Goal: Task Accomplishment & Management: Manage account settings

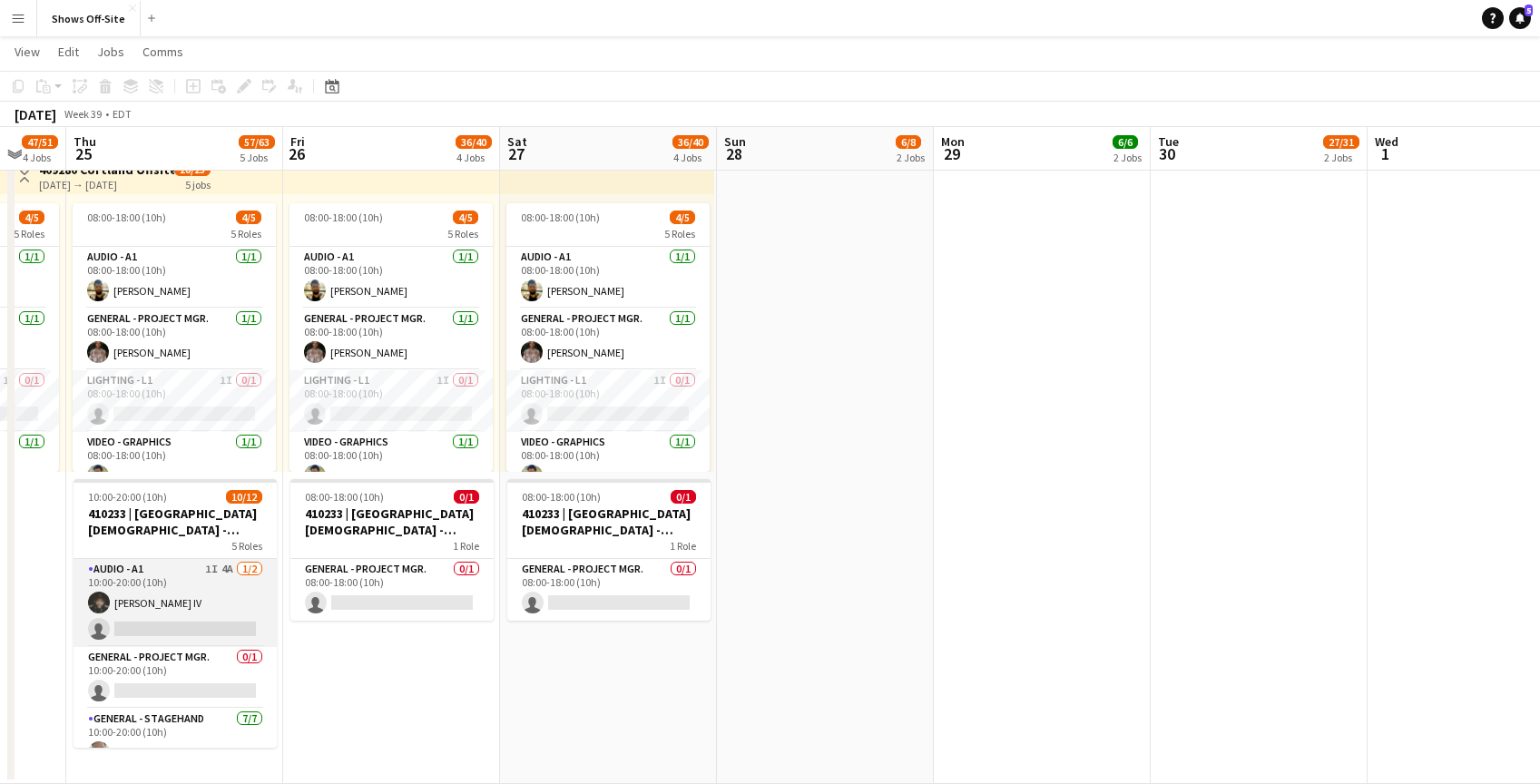
click at [203, 632] on app-card-role "Audio - A1 1I 4A [DATE] 10:00-20:00 (10h) [PERSON_NAME] single-neutral-actions" at bounding box center [175, 603] width 203 height 88
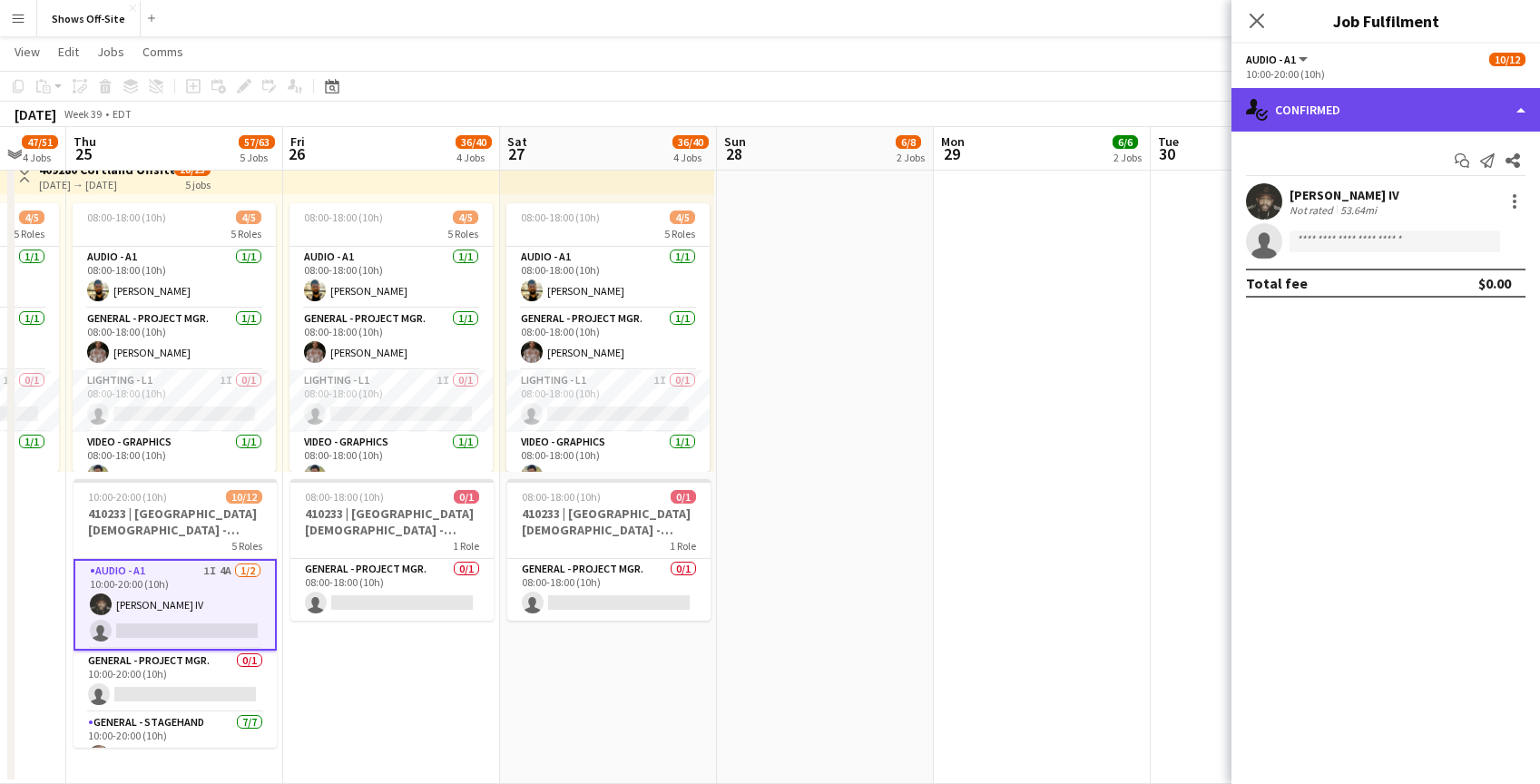
click at [1388, 118] on div "single-neutral-actions-check-2 Confirmed" at bounding box center [1386, 110] width 309 height 44
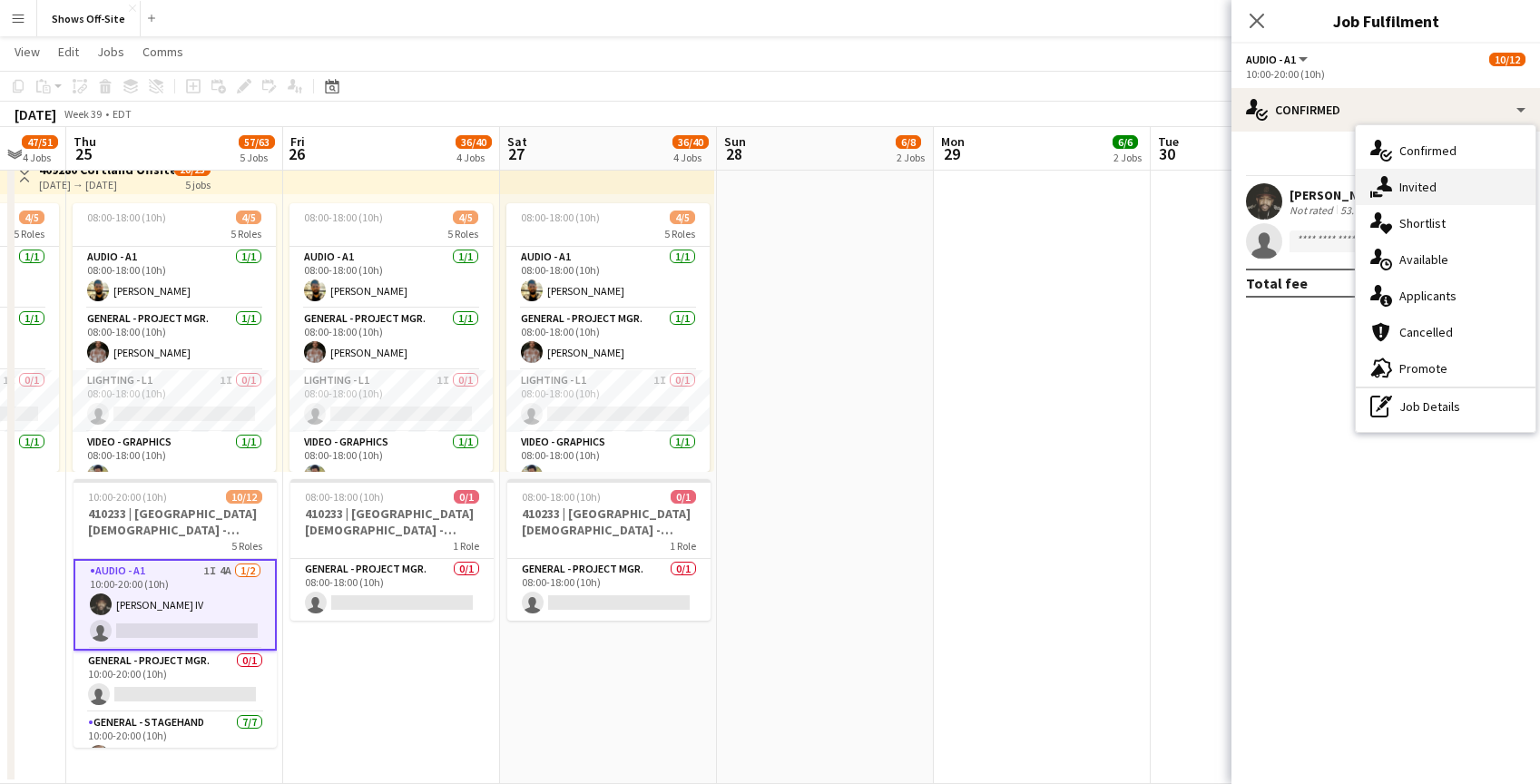
click at [1406, 182] on div "single-neutral-actions-share-1 Invited" at bounding box center [1446, 187] width 180 height 36
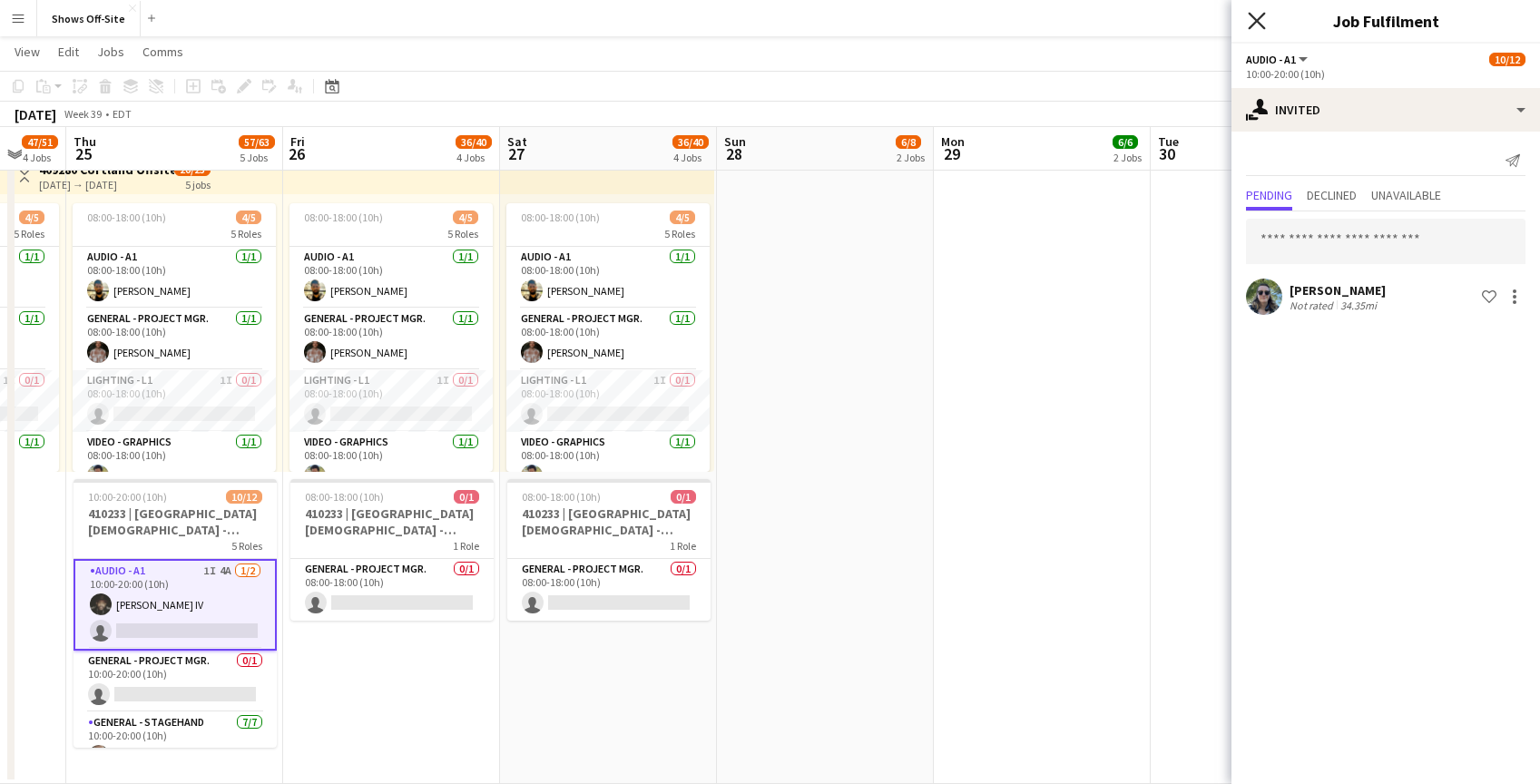
click at [1256, 21] on icon at bounding box center [1256, 20] width 17 height 17
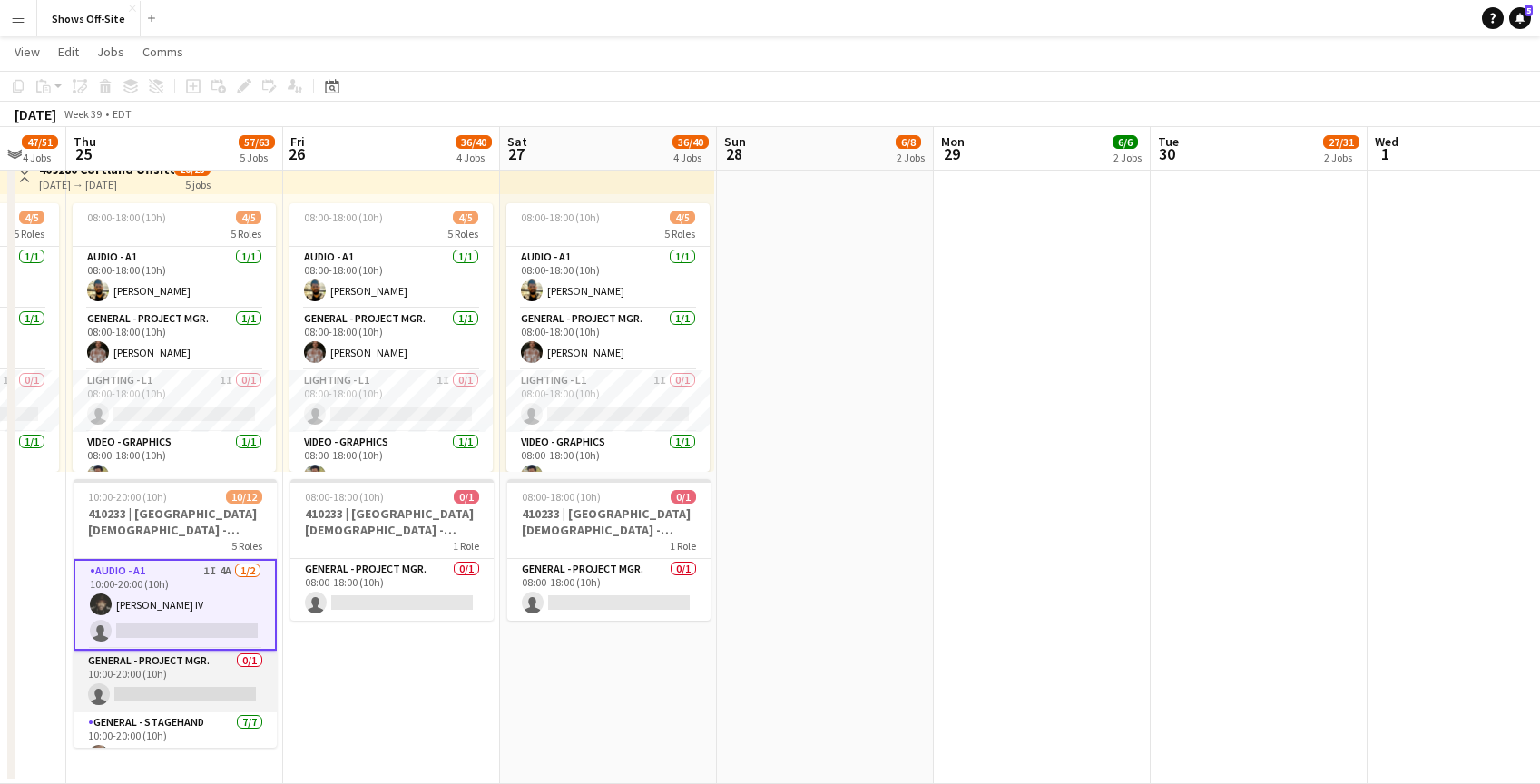
click at [174, 690] on app-card-role "General - Project Mgr. 0/1 10:00-20:00 (10h) single-neutral-actions" at bounding box center [175, 682] width 203 height 62
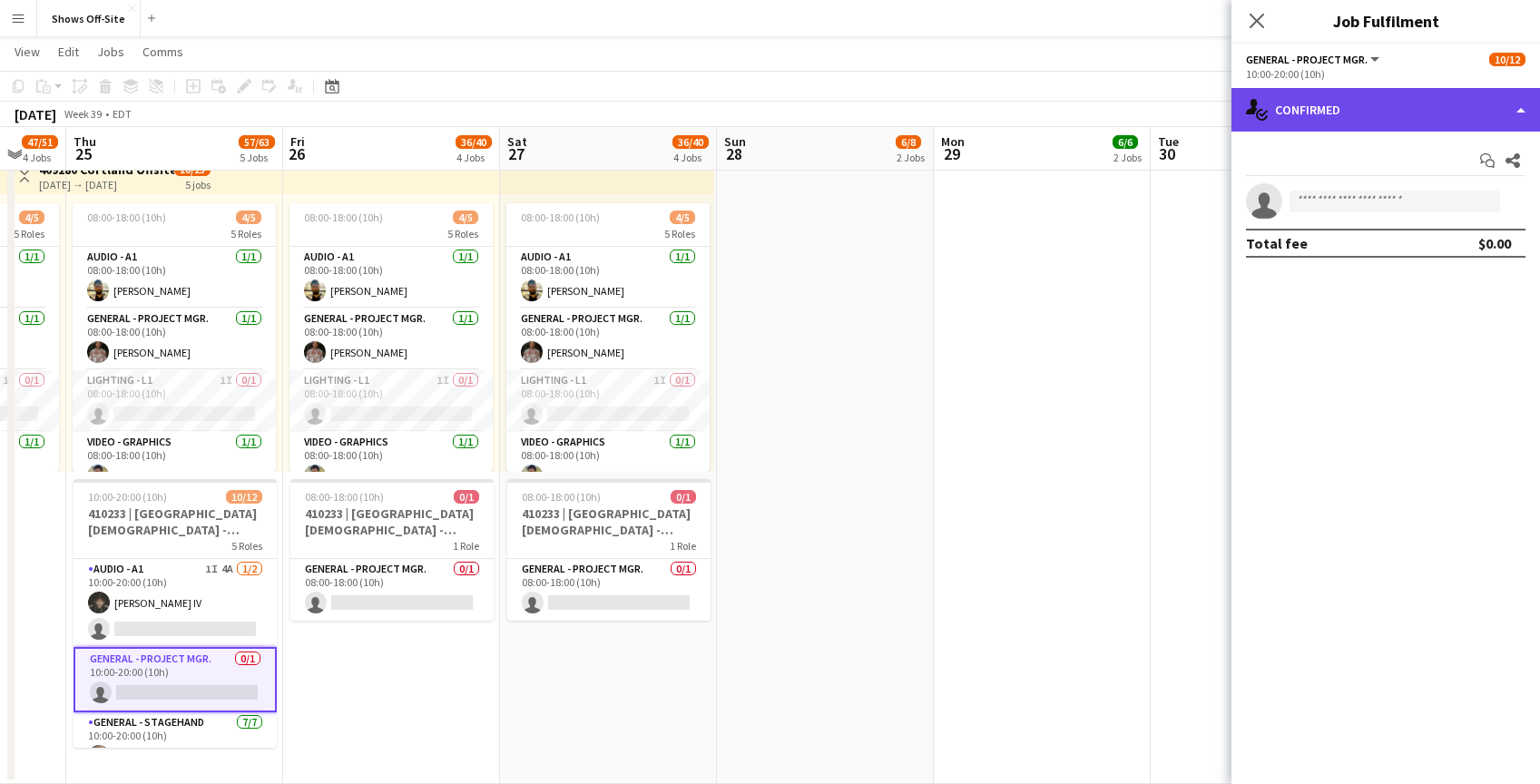
click at [1305, 117] on div "single-neutral-actions-check-2 Confirmed" at bounding box center [1386, 110] width 309 height 44
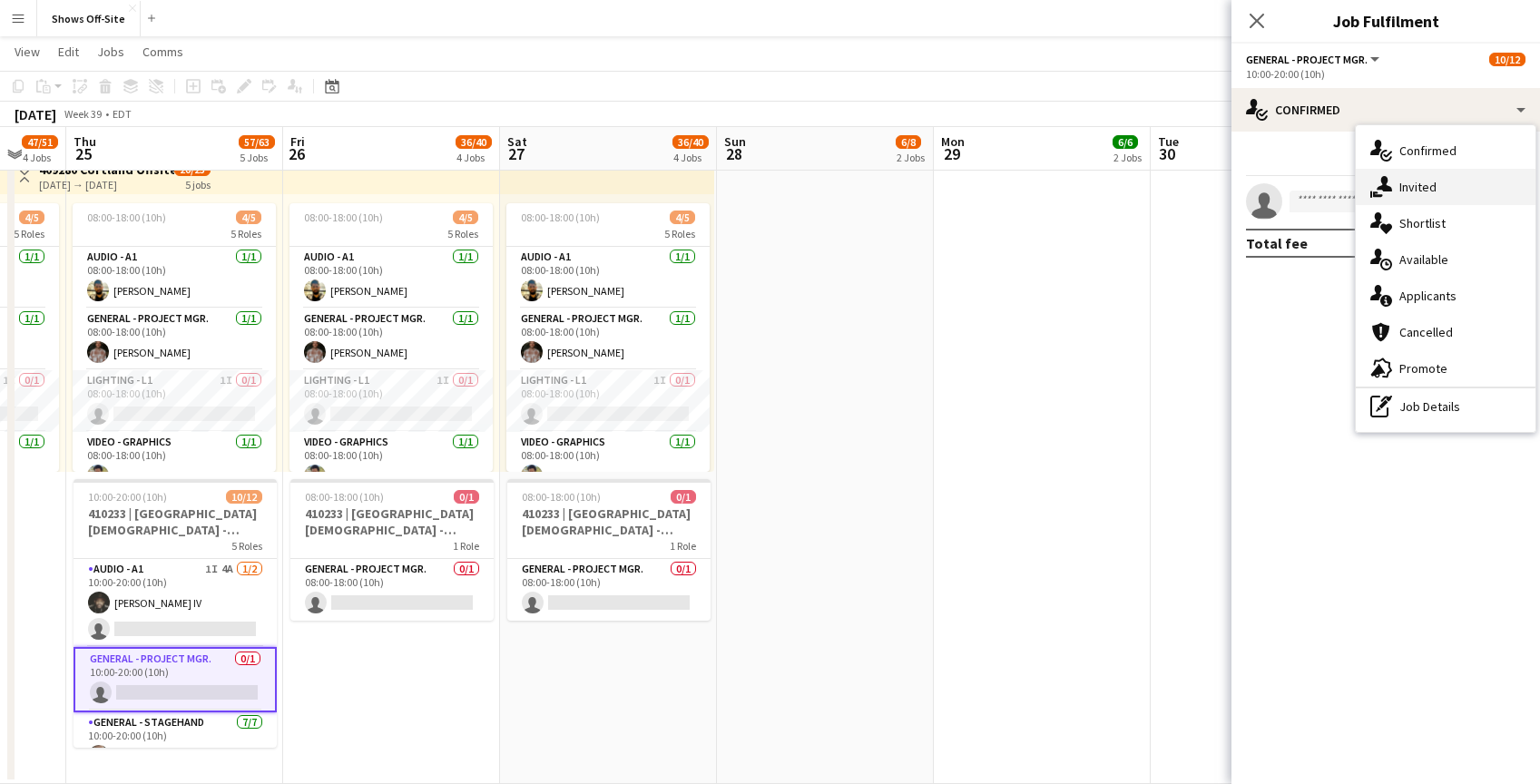
click at [1390, 185] on icon "single-neutral-actions-share-1" at bounding box center [1382, 187] width 22 height 22
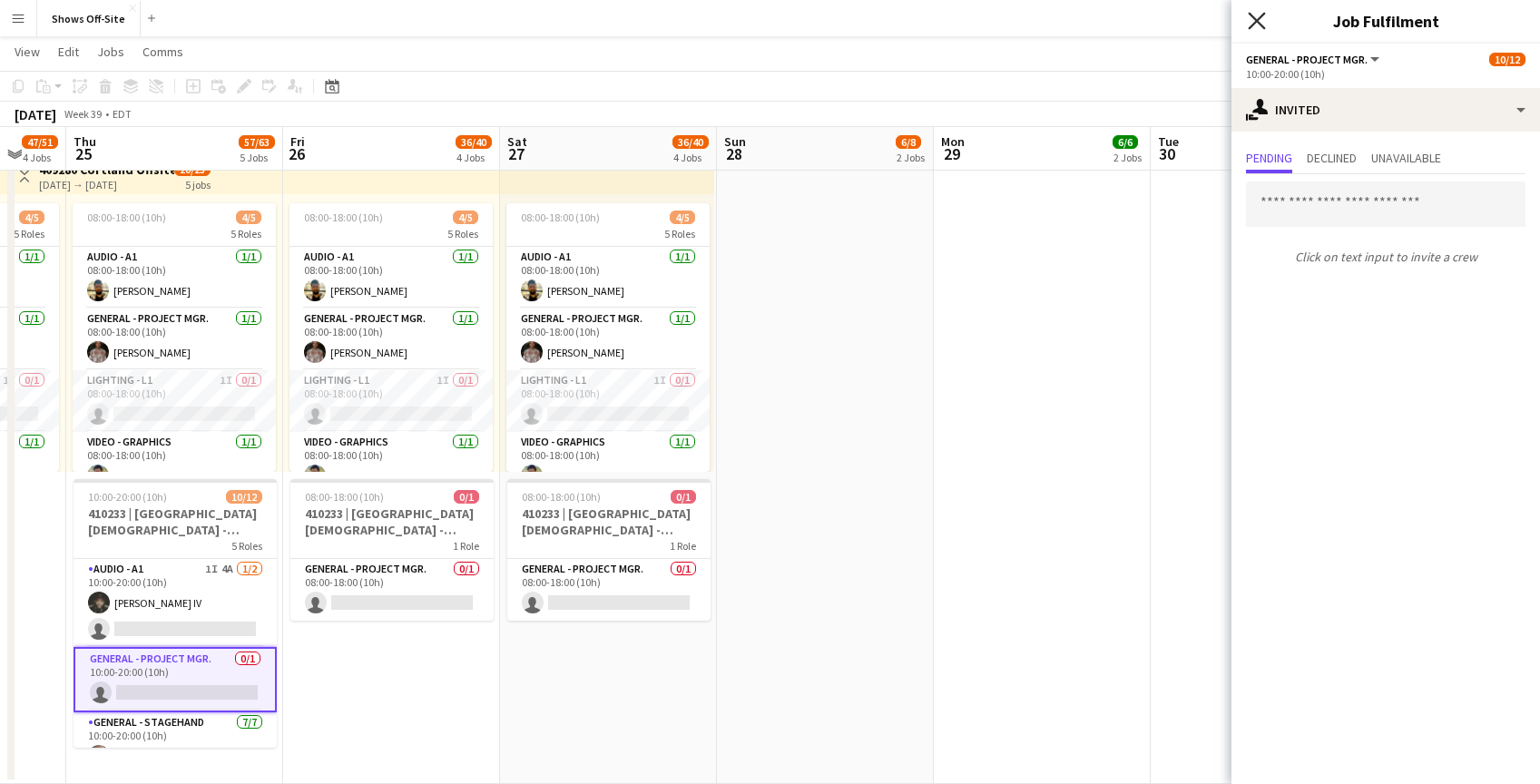
click at [1258, 18] on icon at bounding box center [1256, 20] width 17 height 17
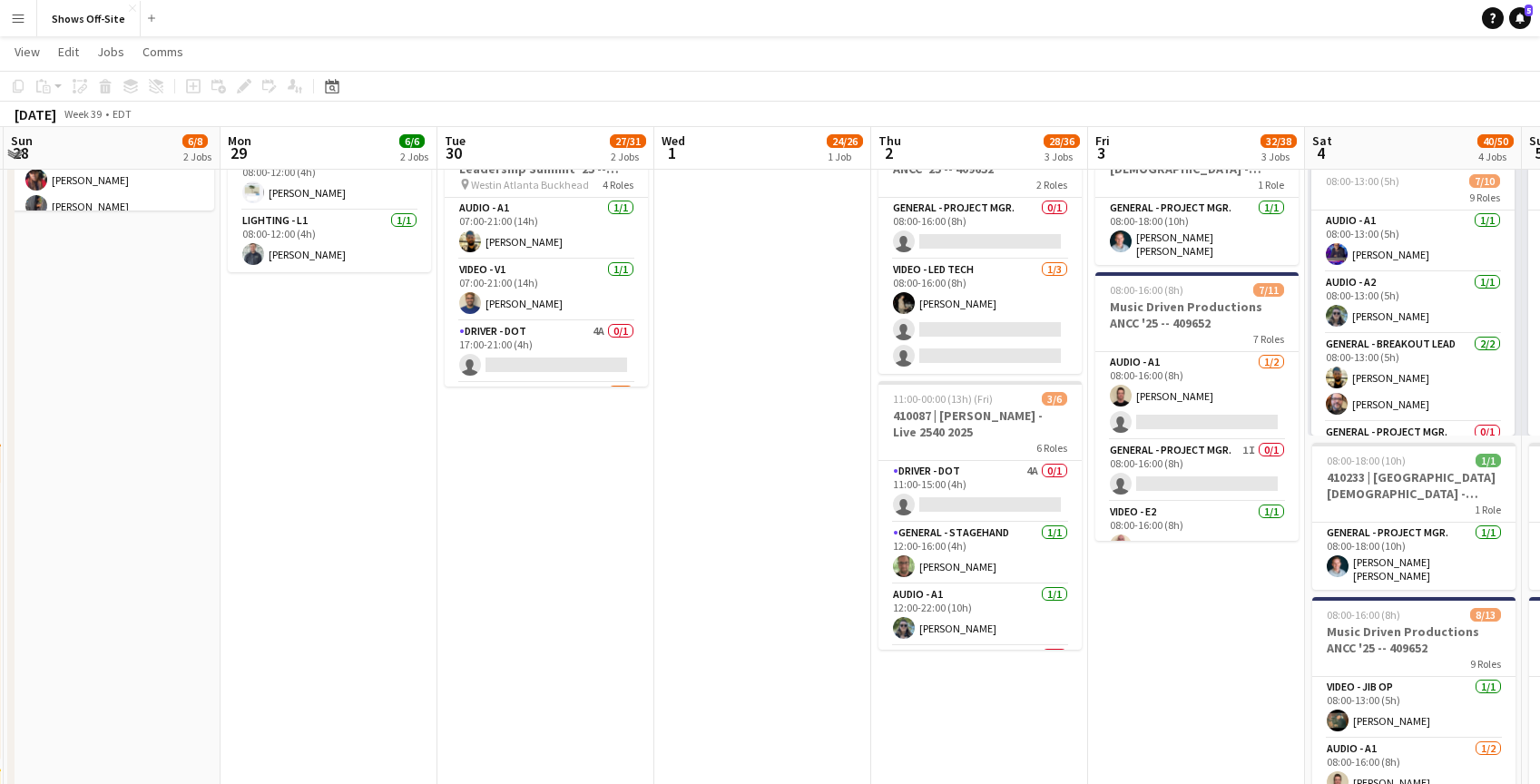
scroll to position [420, 0]
